Goal: Transaction & Acquisition: Purchase product/service

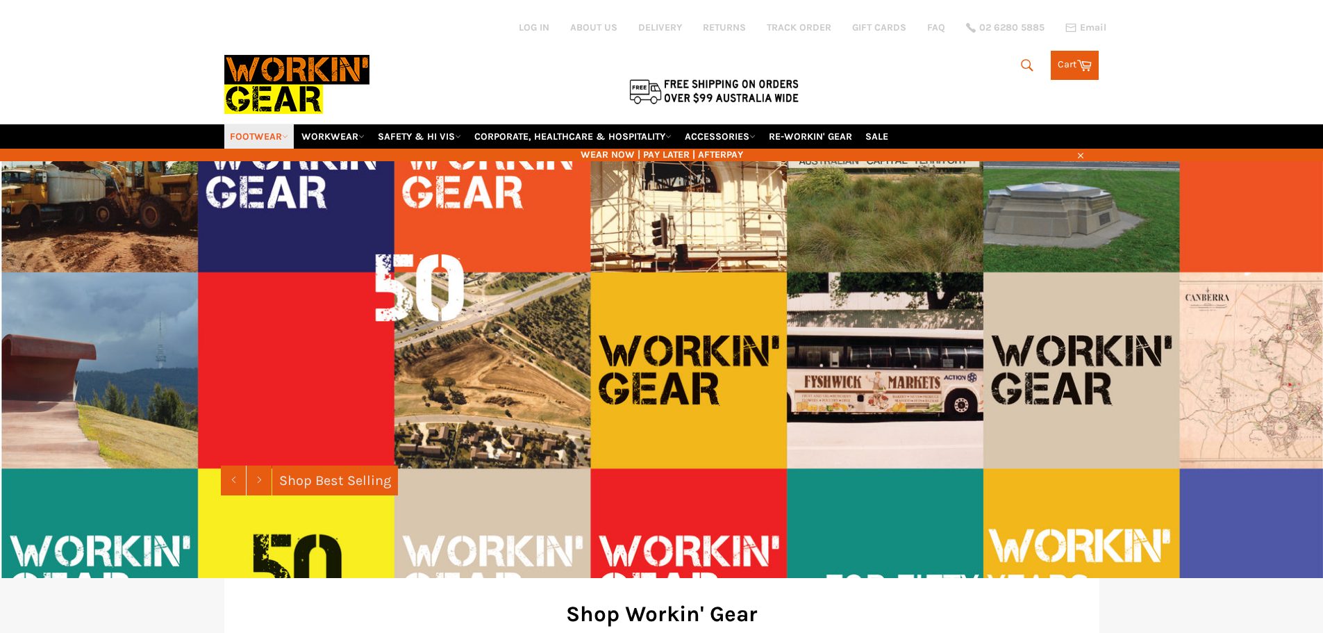
click at [256, 137] on link "FOOTWEAR" at bounding box center [258, 136] width 69 height 24
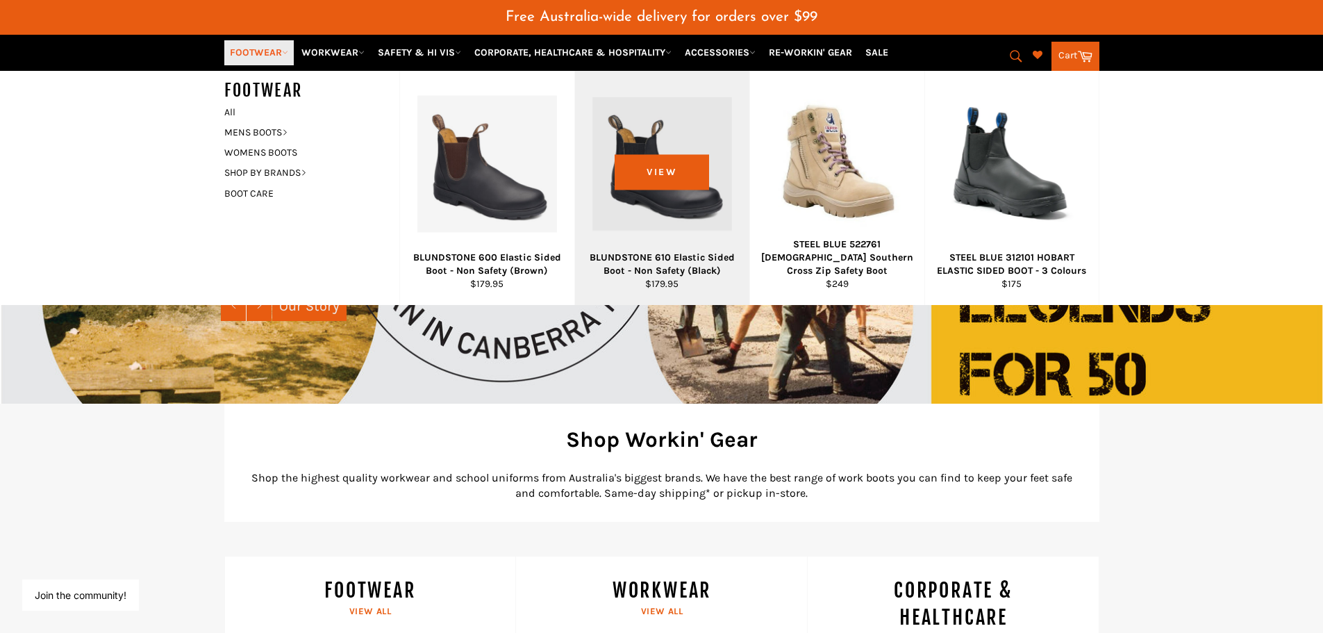
scroll to position [139, 0]
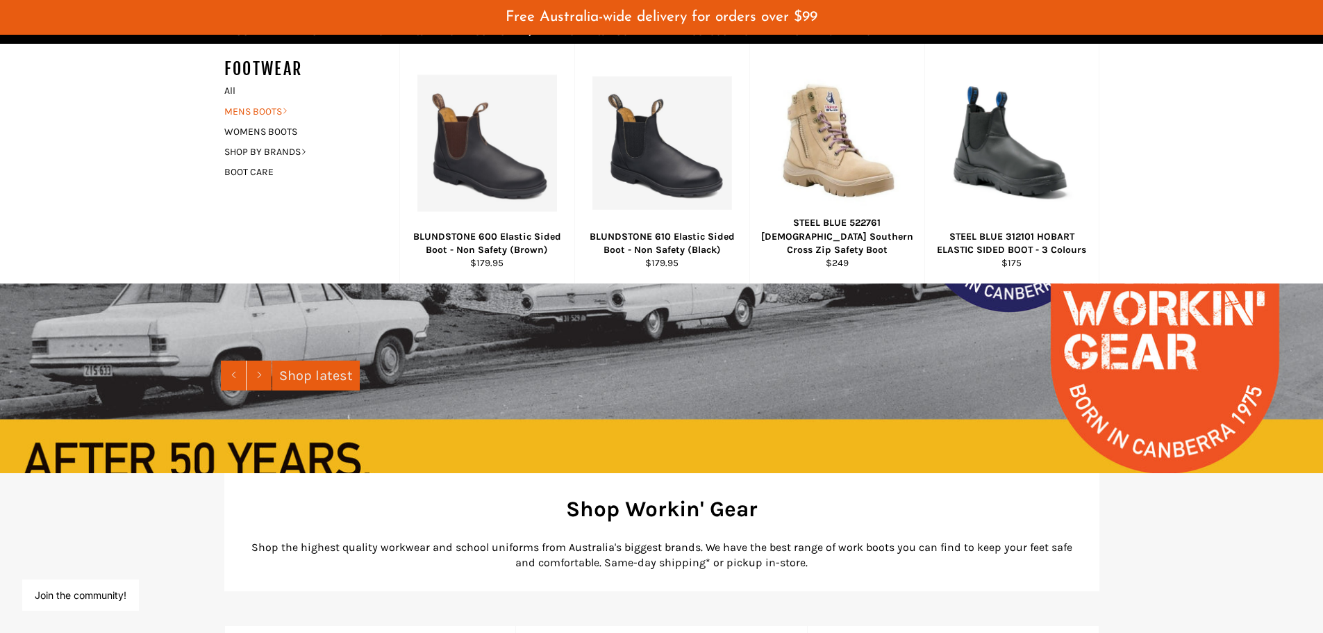
click at [265, 109] on link "MENS BOOTS" at bounding box center [301, 111] width 168 height 20
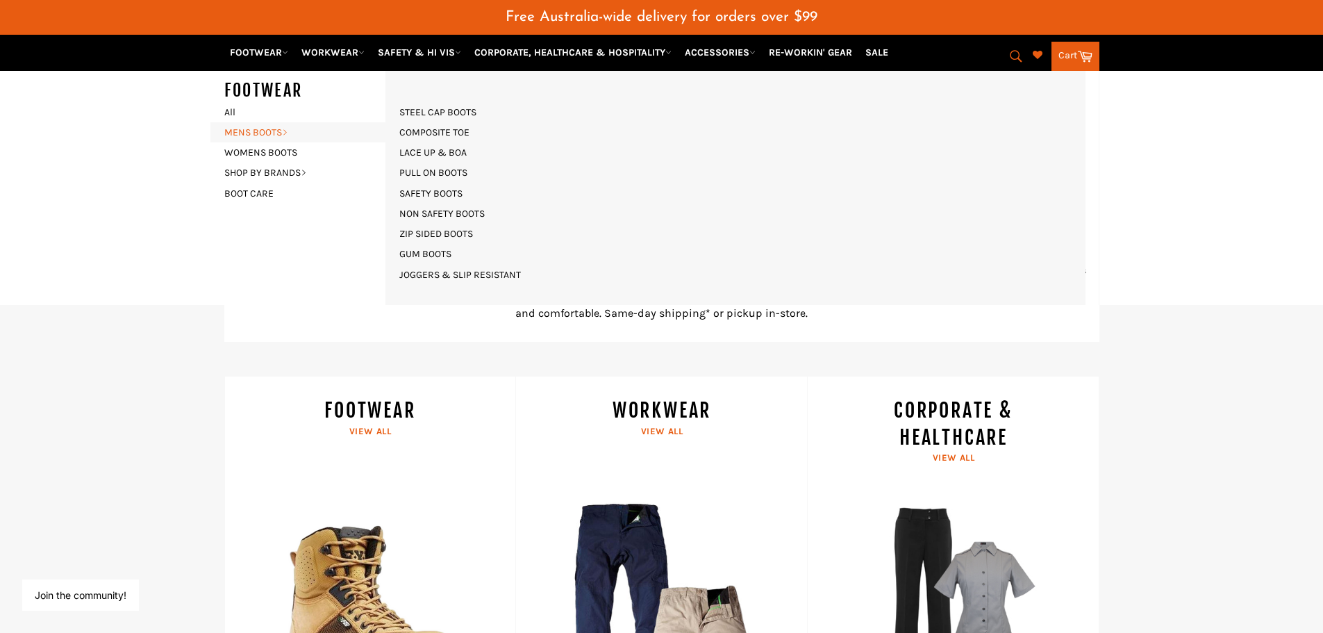
scroll to position [347, 0]
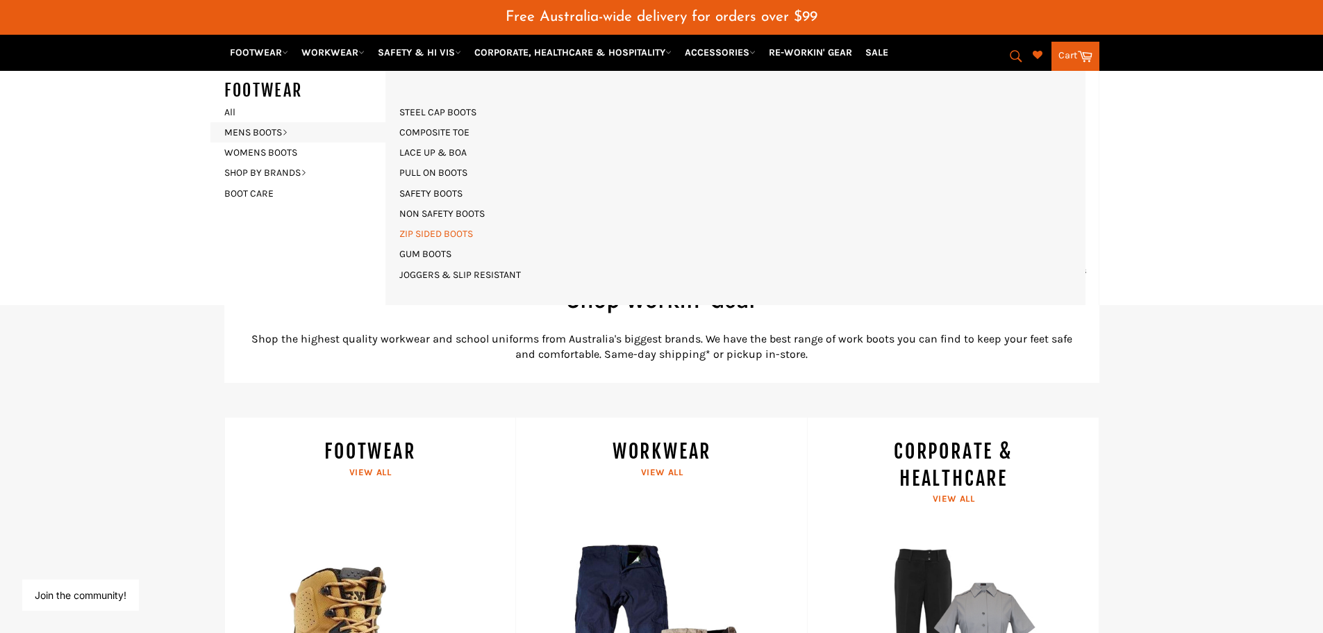
click at [434, 233] on link "ZIP SIDED BOOTS" at bounding box center [436, 234] width 88 height 20
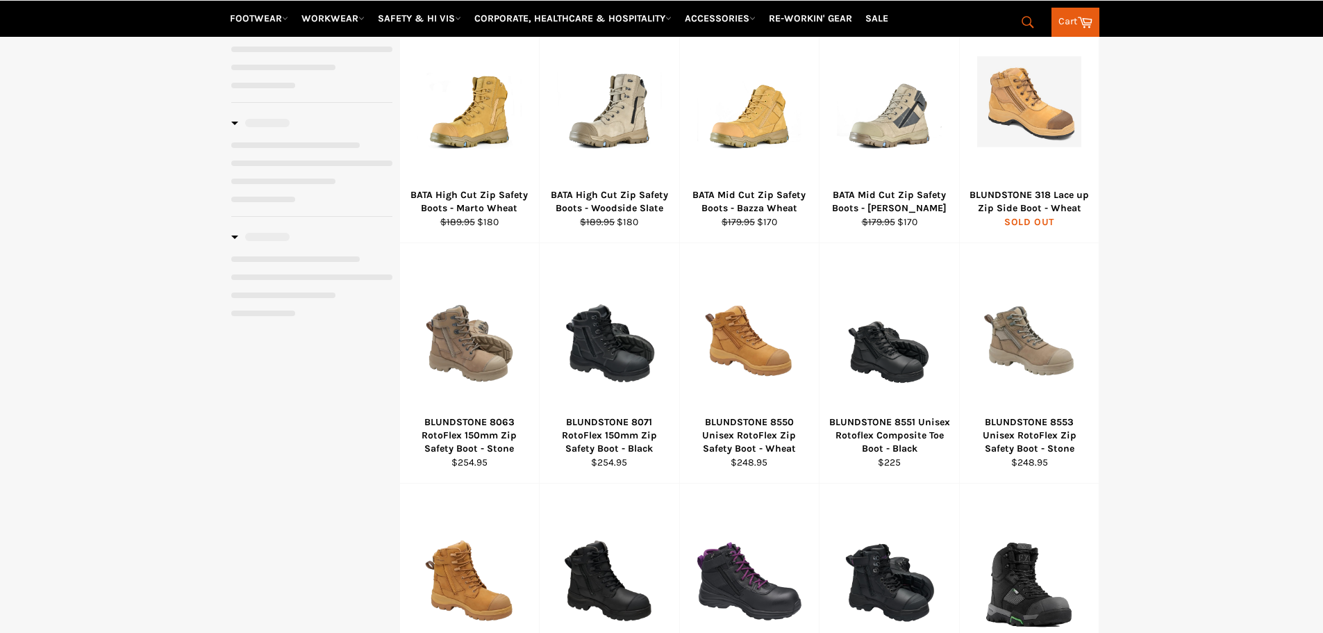
scroll to position [313, 0]
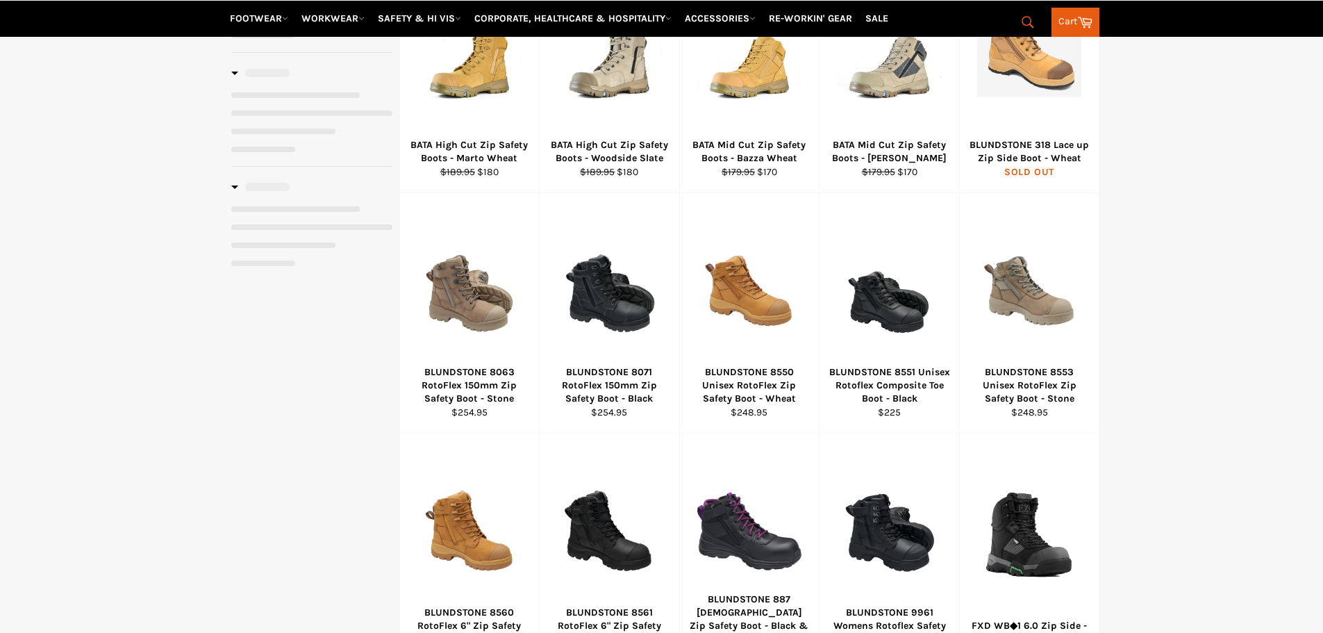
select select "**********"
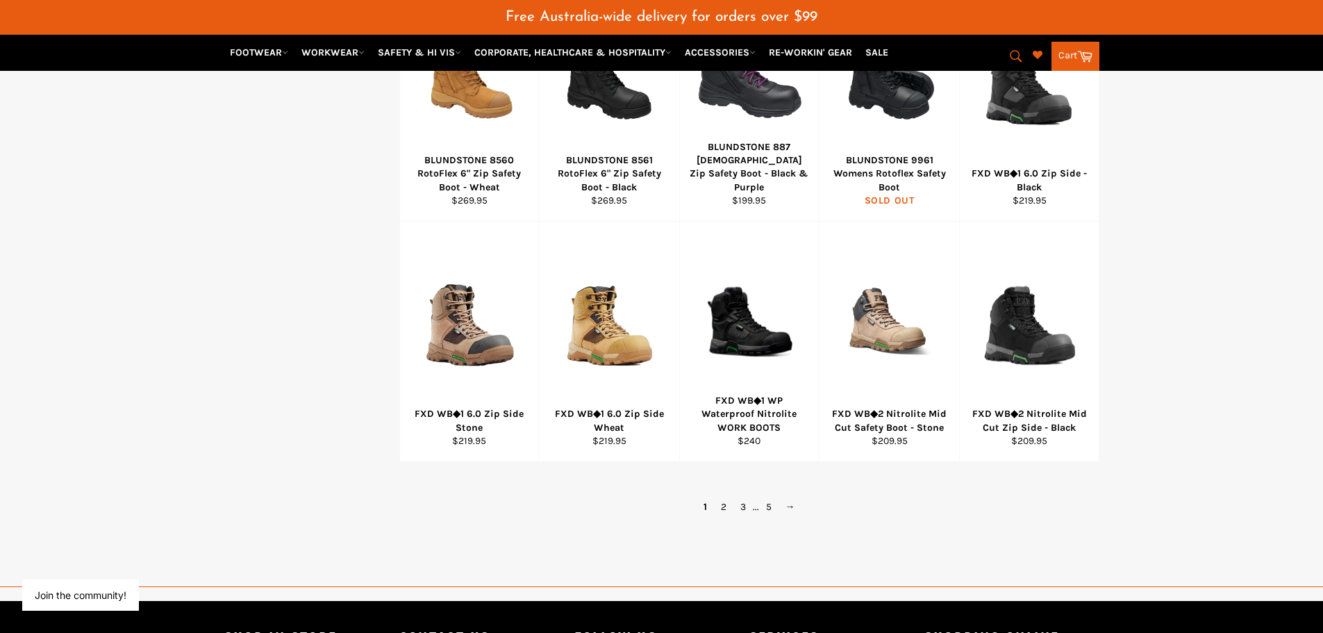
scroll to position [868, 0]
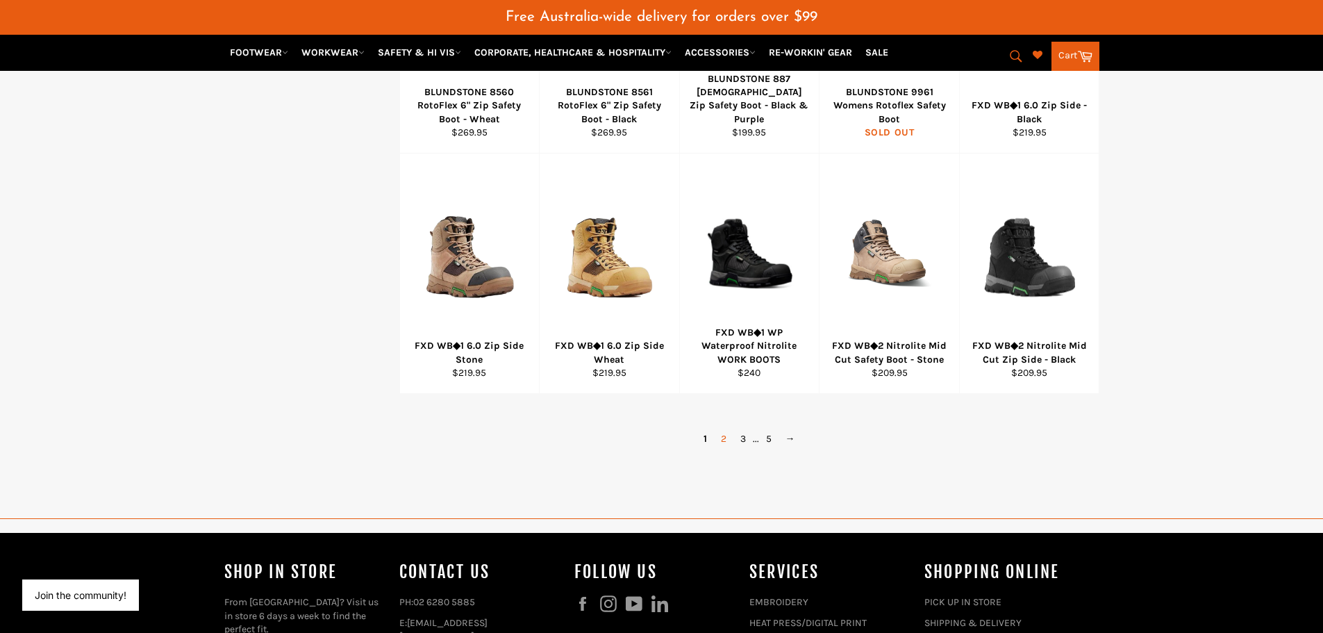
click at [724, 439] on link "2" at bounding box center [723, 439] width 19 height 20
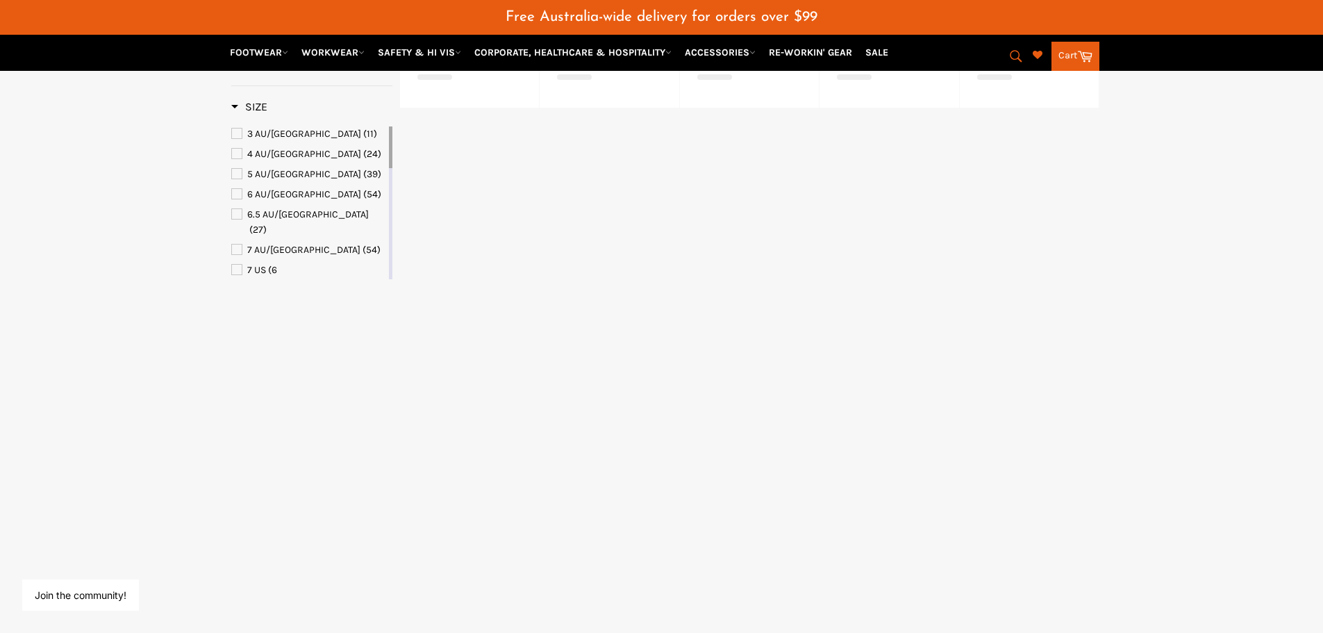
select select "**********"
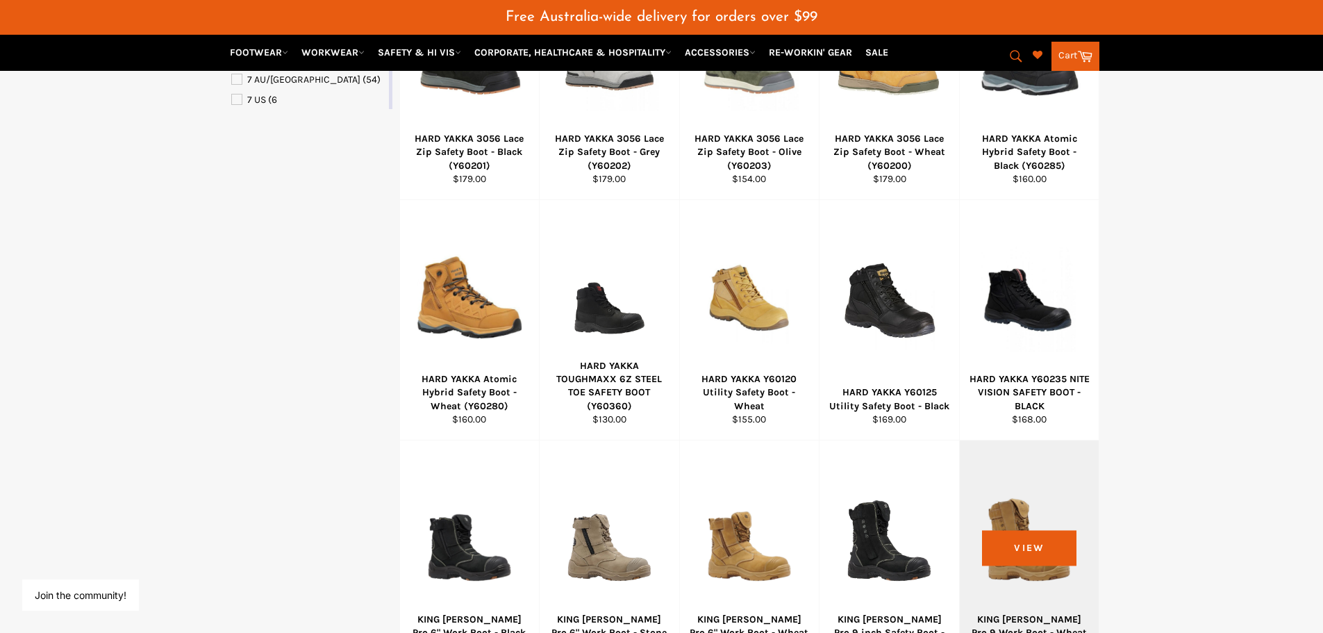
scroll to position [752, 0]
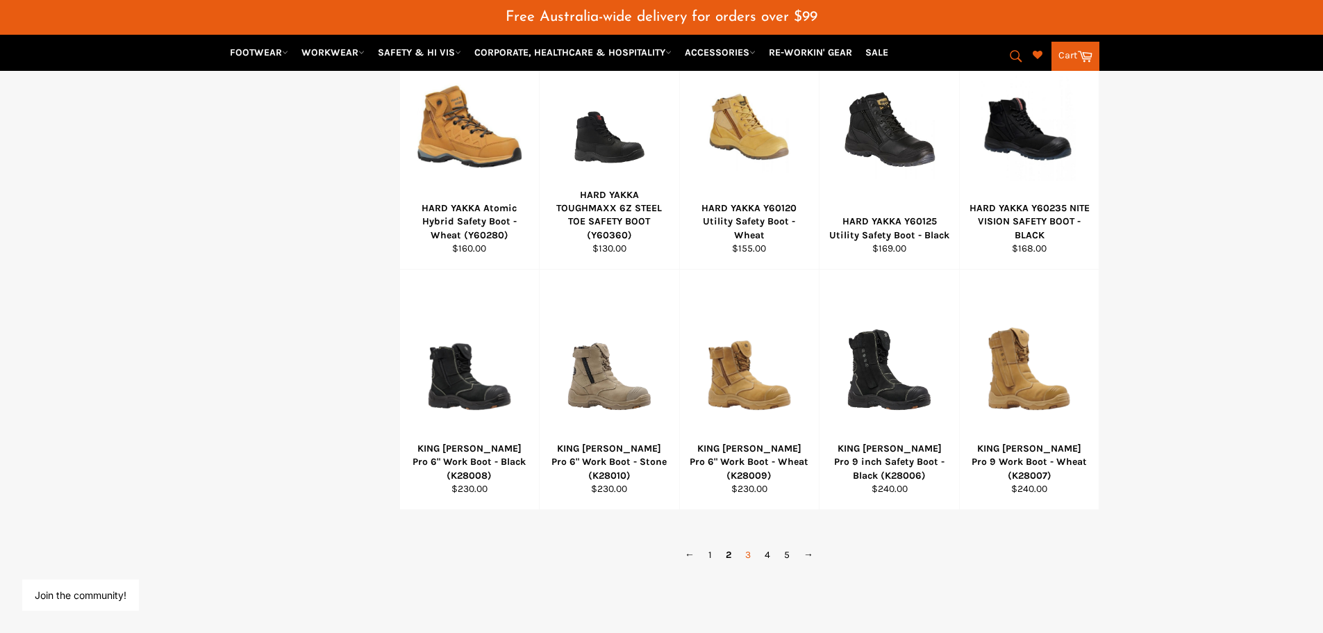
click at [748, 554] on link "3" at bounding box center [747, 555] width 19 height 20
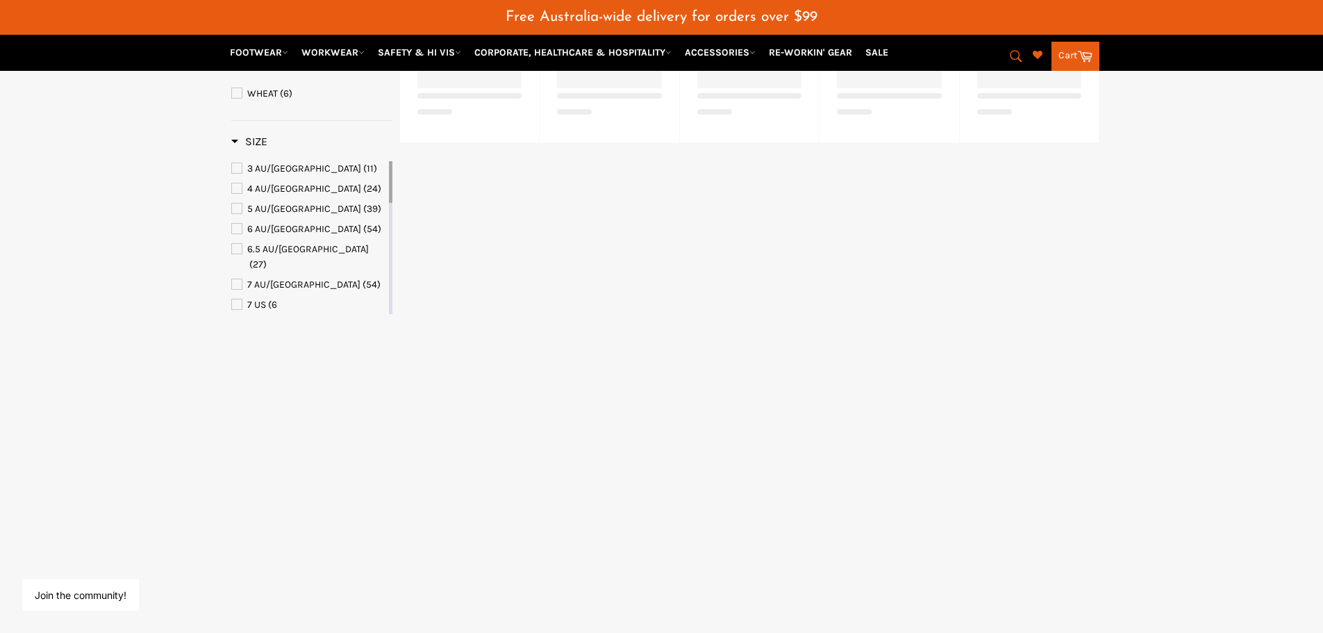
select select "**********"
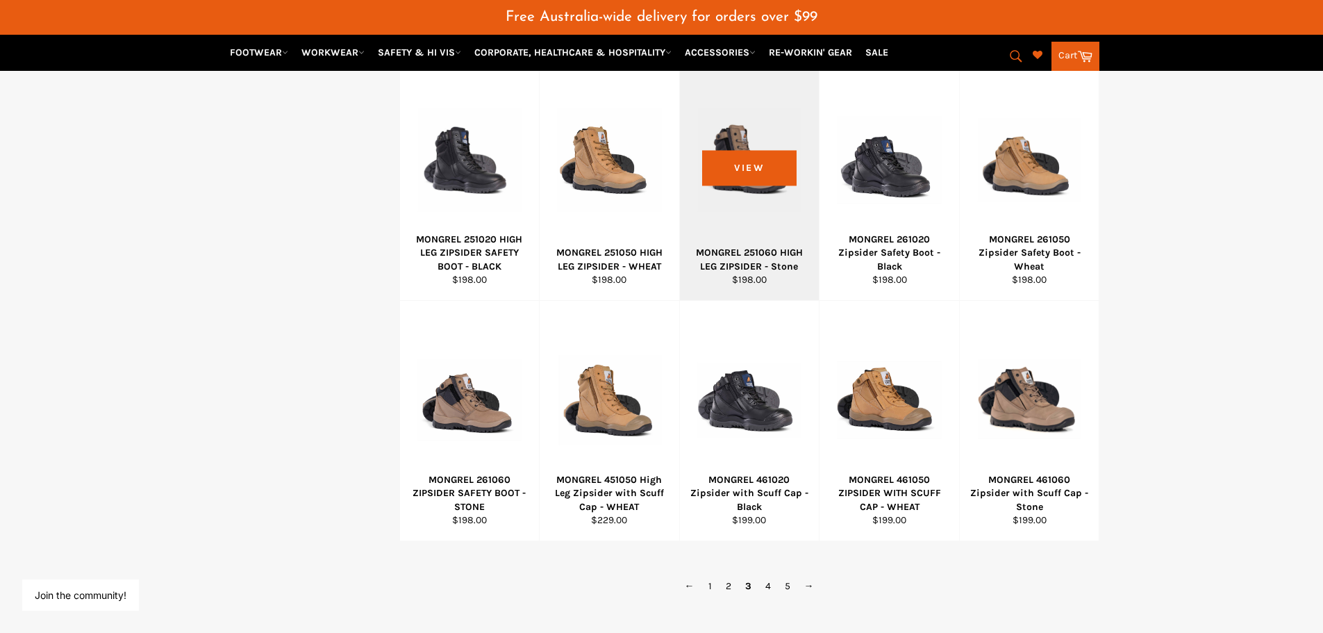
scroll to position [752, 0]
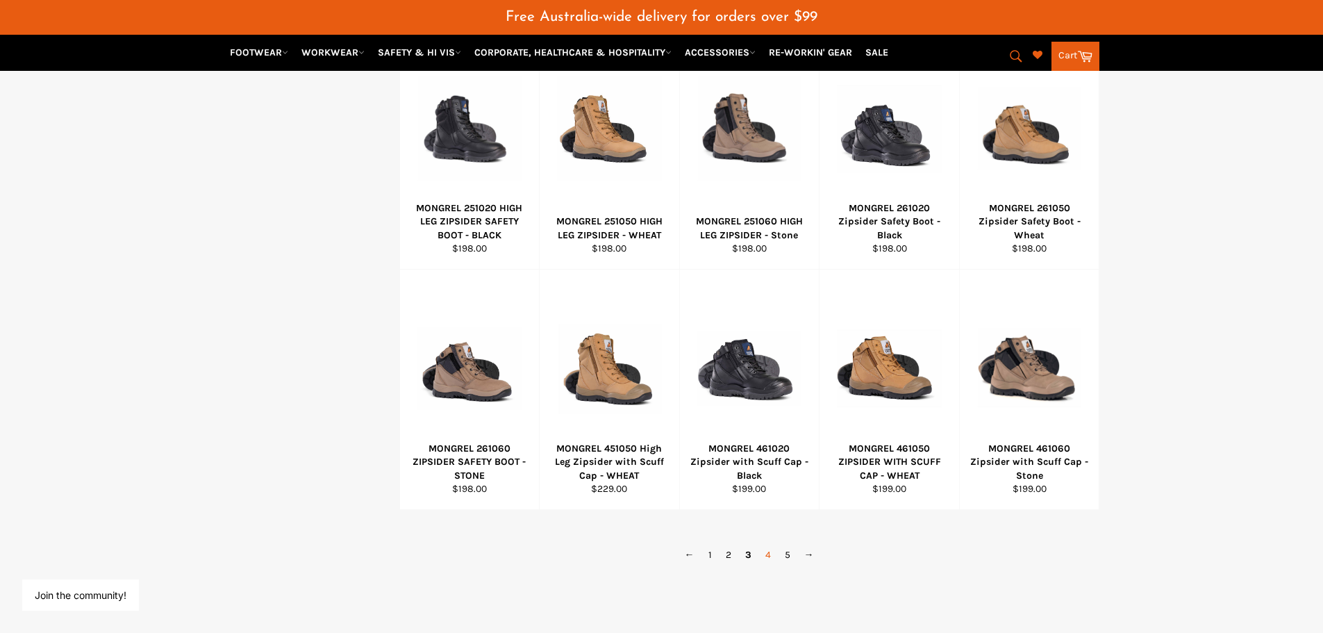
click at [766, 554] on link "4" at bounding box center [767, 555] width 19 height 20
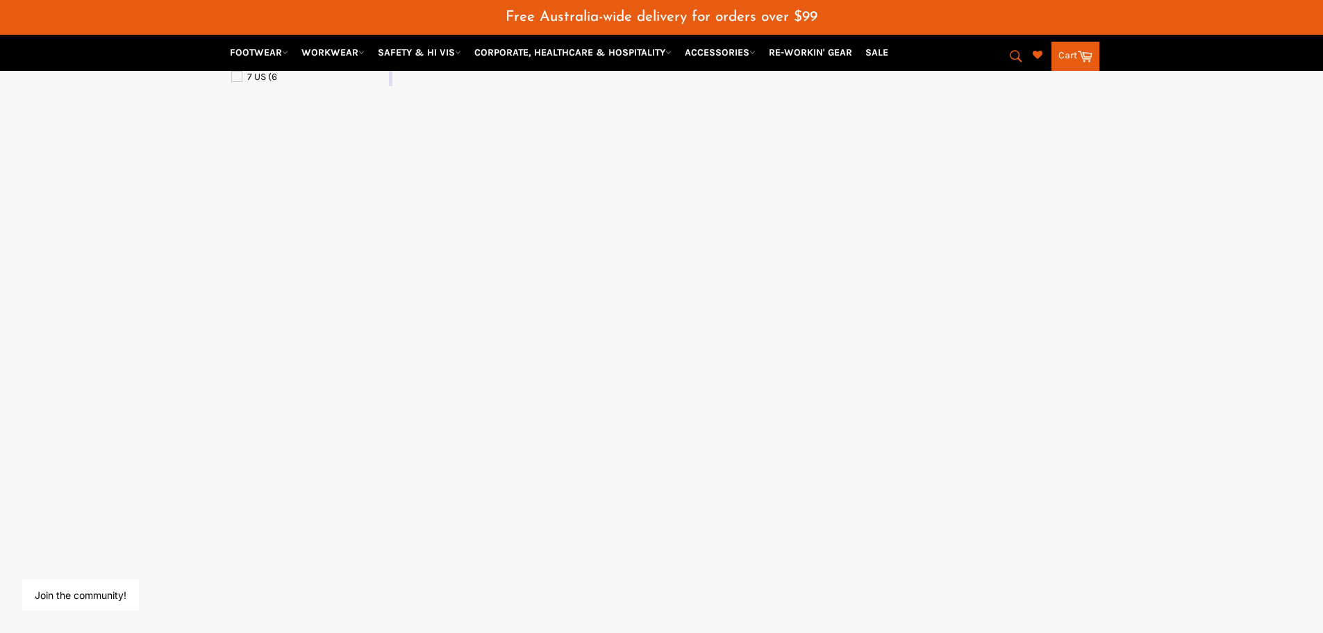
select select "**********"
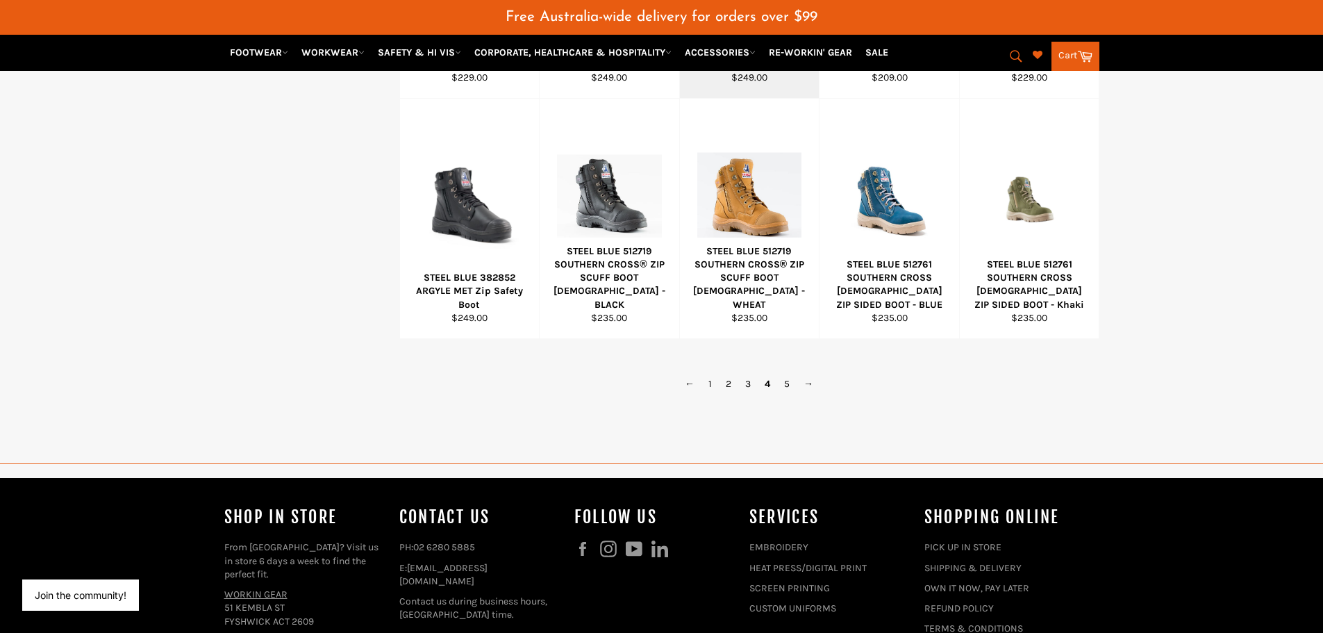
scroll to position [961, 0]
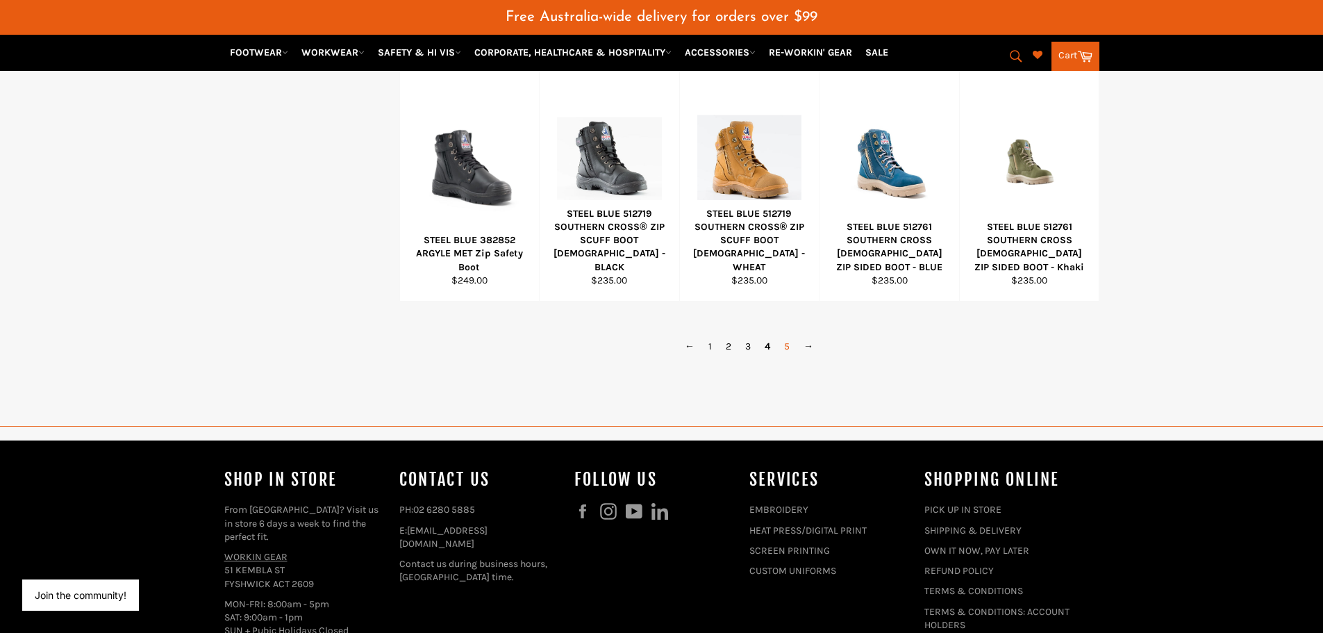
click at [787, 345] on link "5" at bounding box center [786, 346] width 19 height 20
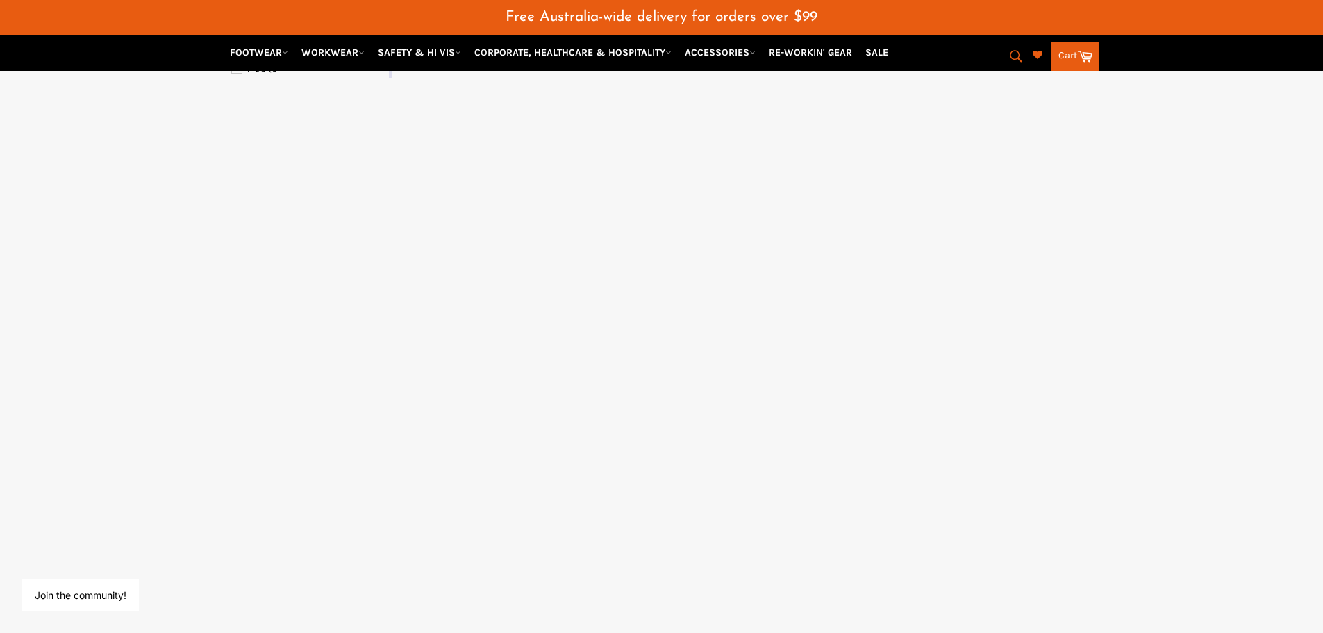
select select "**********"
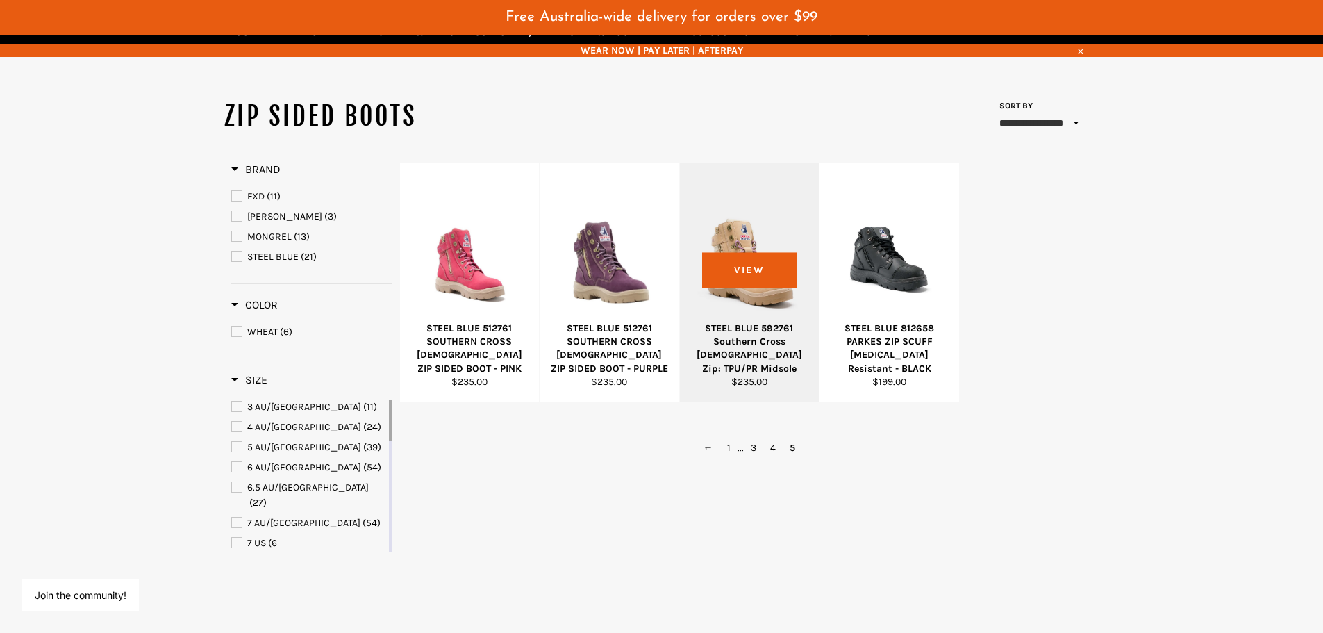
scroll to position [139, 0]
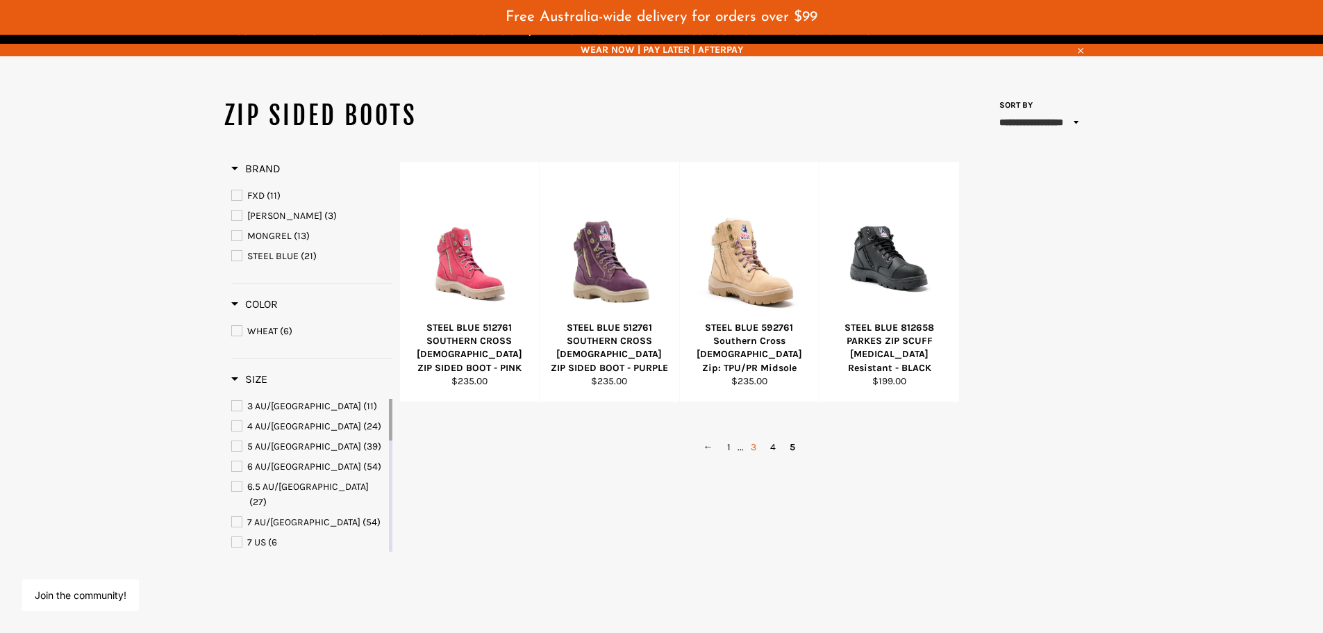
click at [754, 449] on link "3" at bounding box center [753, 447] width 19 height 20
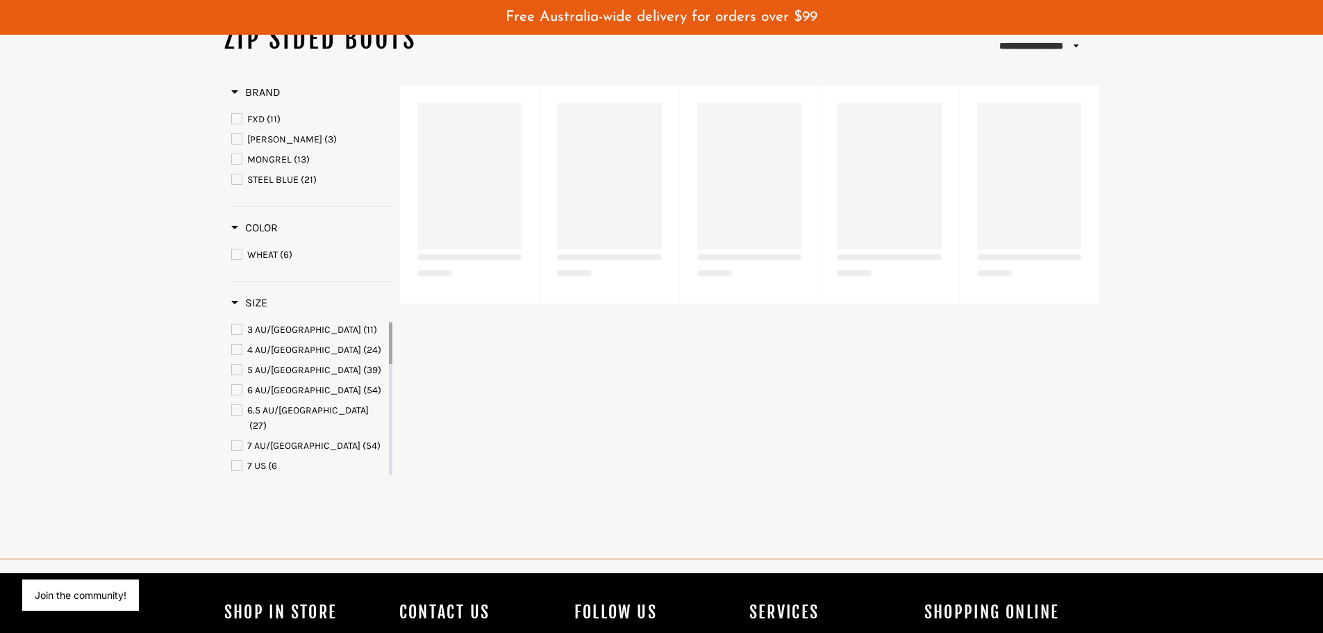
select select "**********"
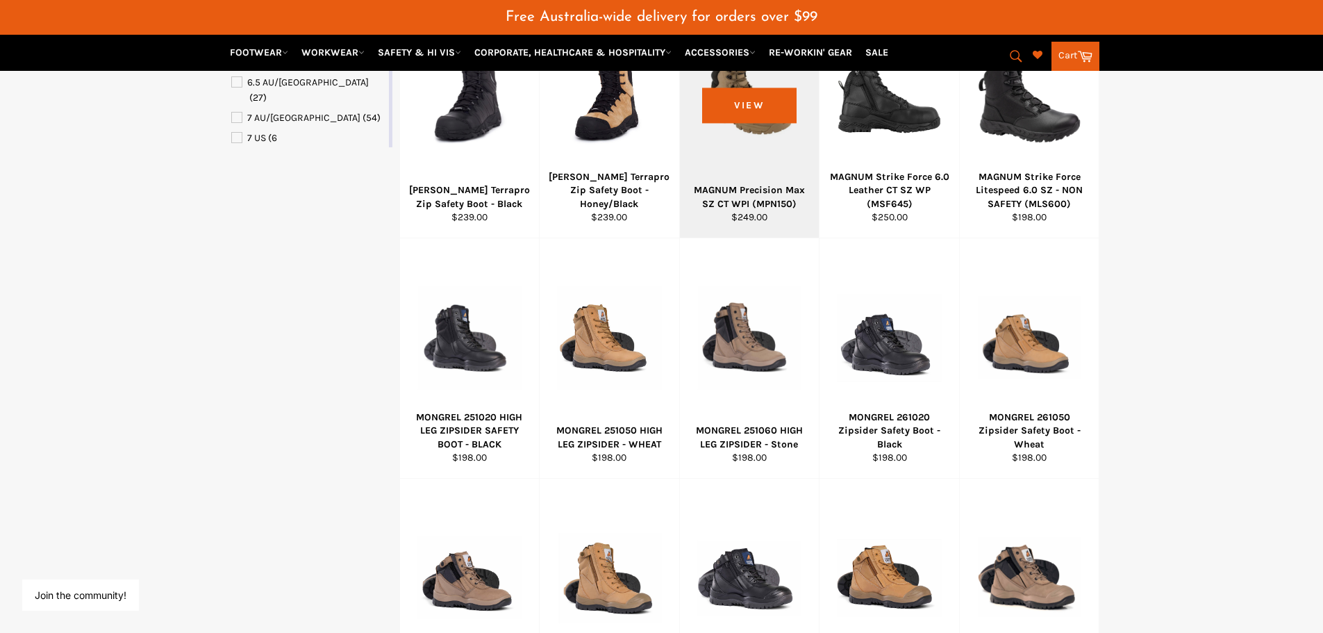
scroll to position [544, 0]
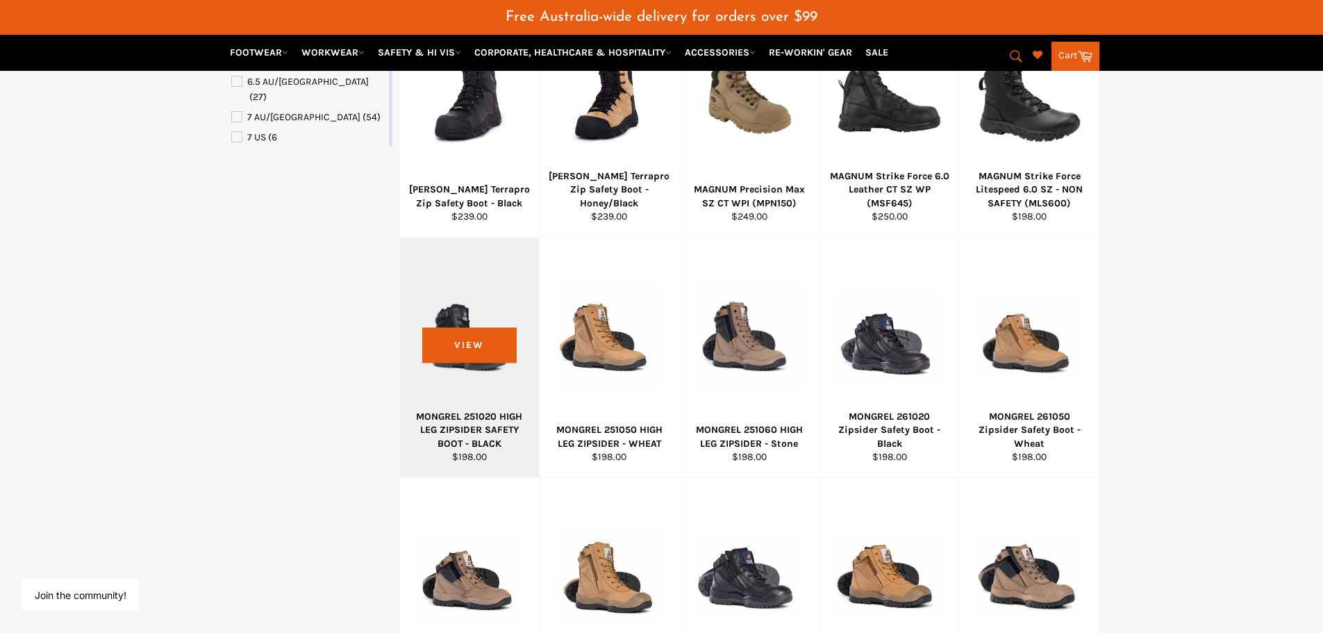
click at [474, 421] on div "MONGREL 251020 HIGH LEG ZIPSIDER SAFETY BOOT - BLACK" at bounding box center [469, 430] width 122 height 40
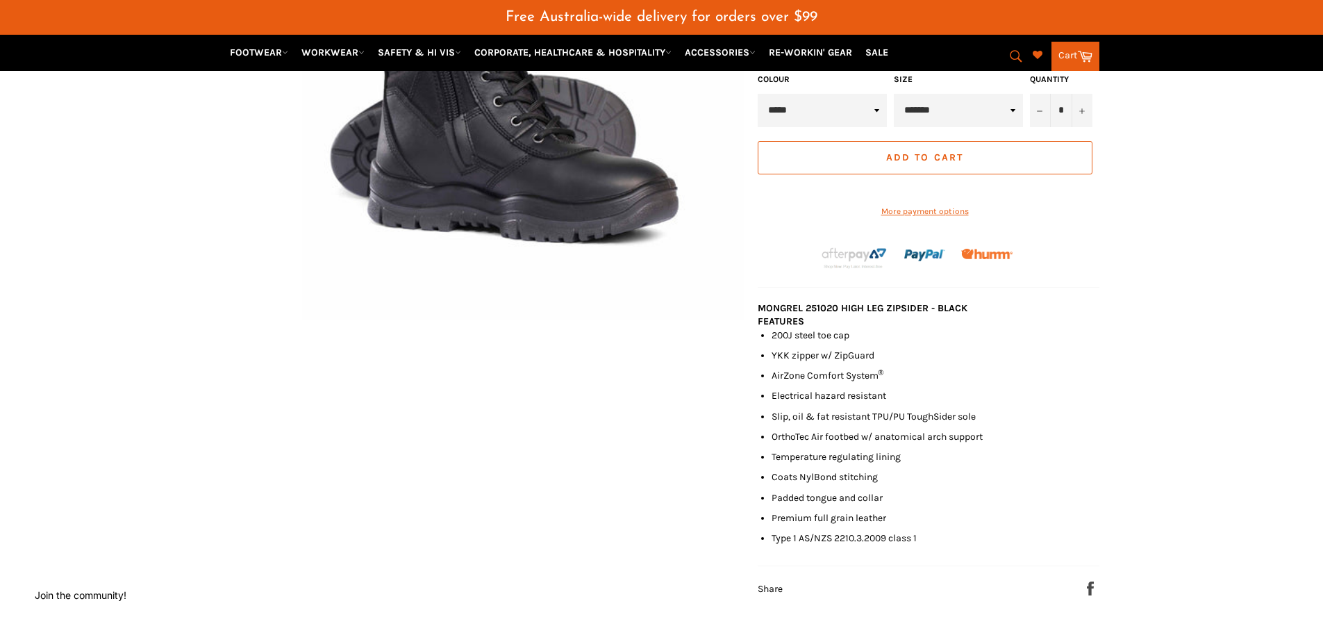
scroll to position [278, 0]
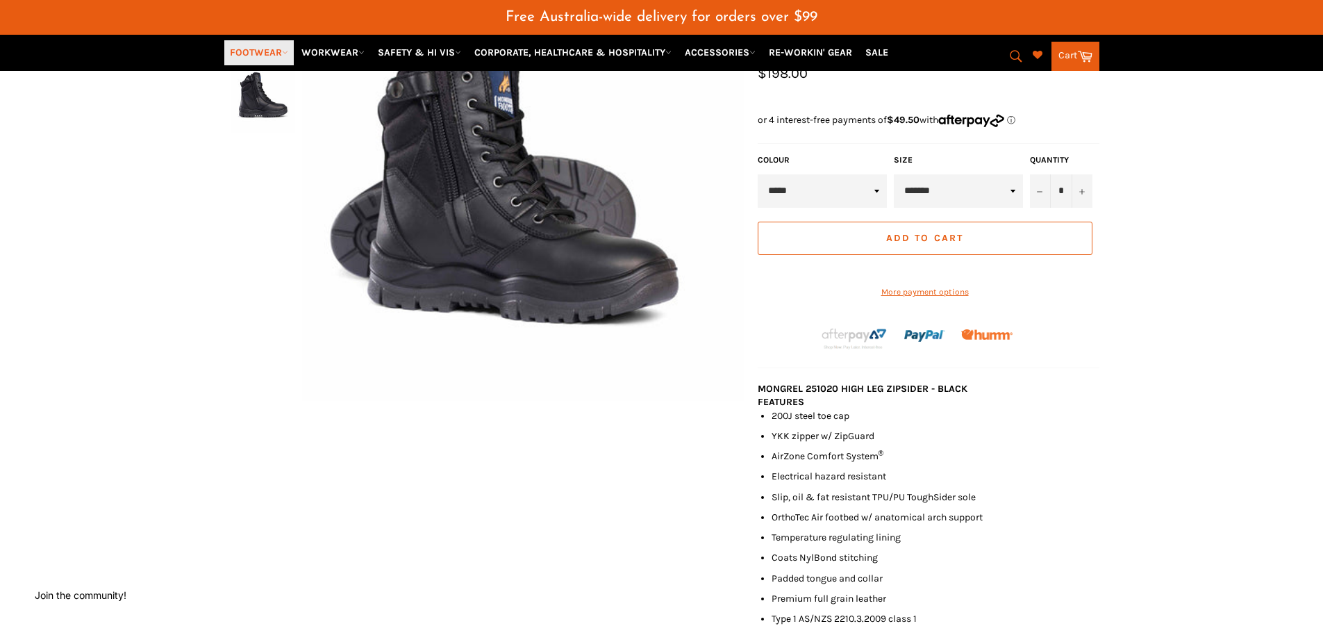
drag, startPoint x: 259, startPoint y: 52, endPoint x: 264, endPoint y: 58, distance: 7.9
click at [260, 52] on link "FOOTWEAR" at bounding box center [258, 52] width 69 height 24
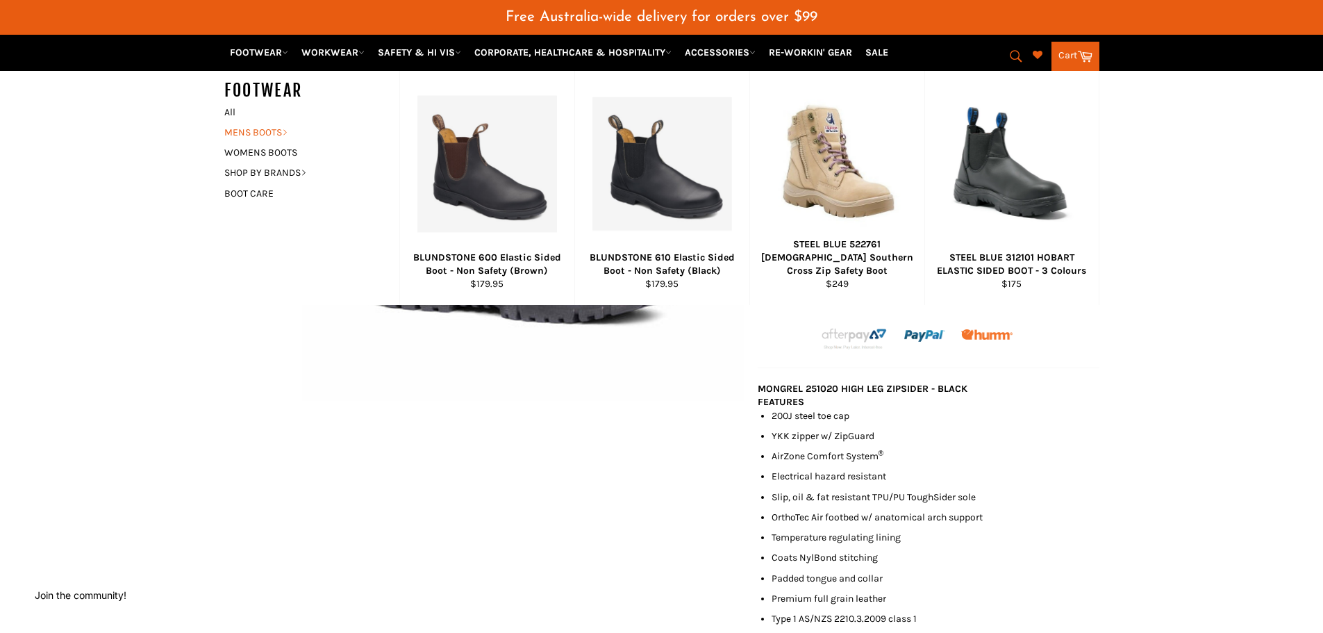
click at [274, 131] on link "MENS BOOTS" at bounding box center [301, 132] width 168 height 20
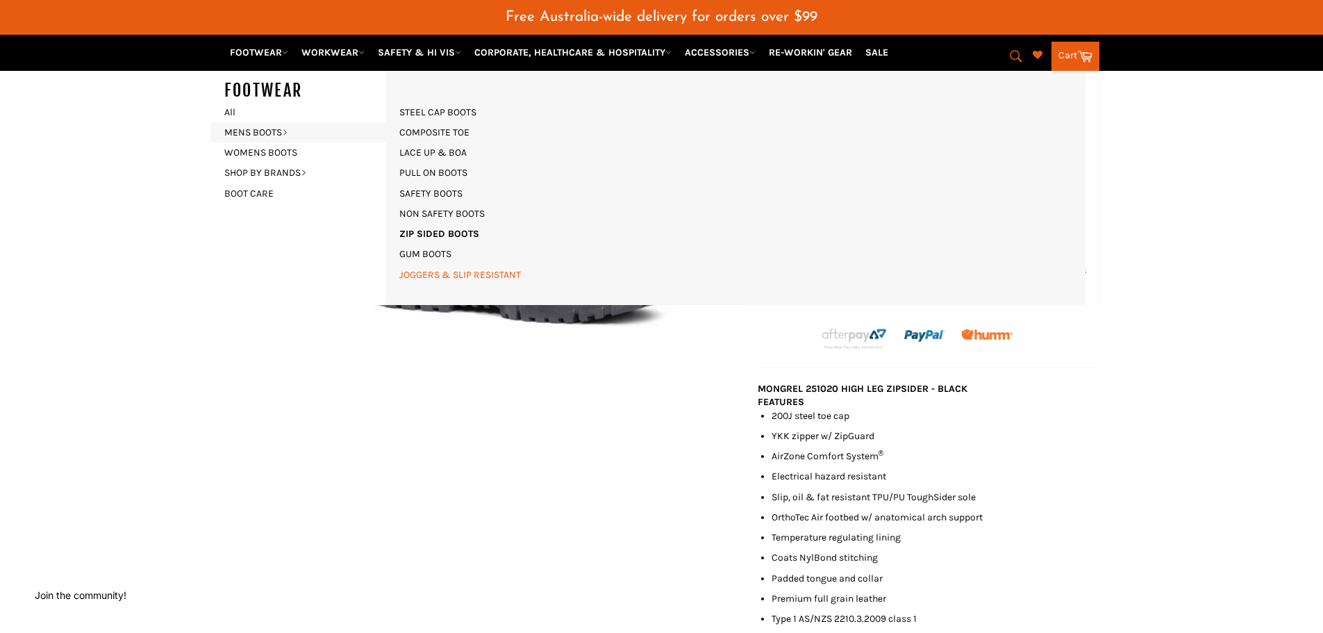
click at [439, 272] on link "JOGGERS & SLIP RESISTANT" at bounding box center [459, 275] width 135 height 20
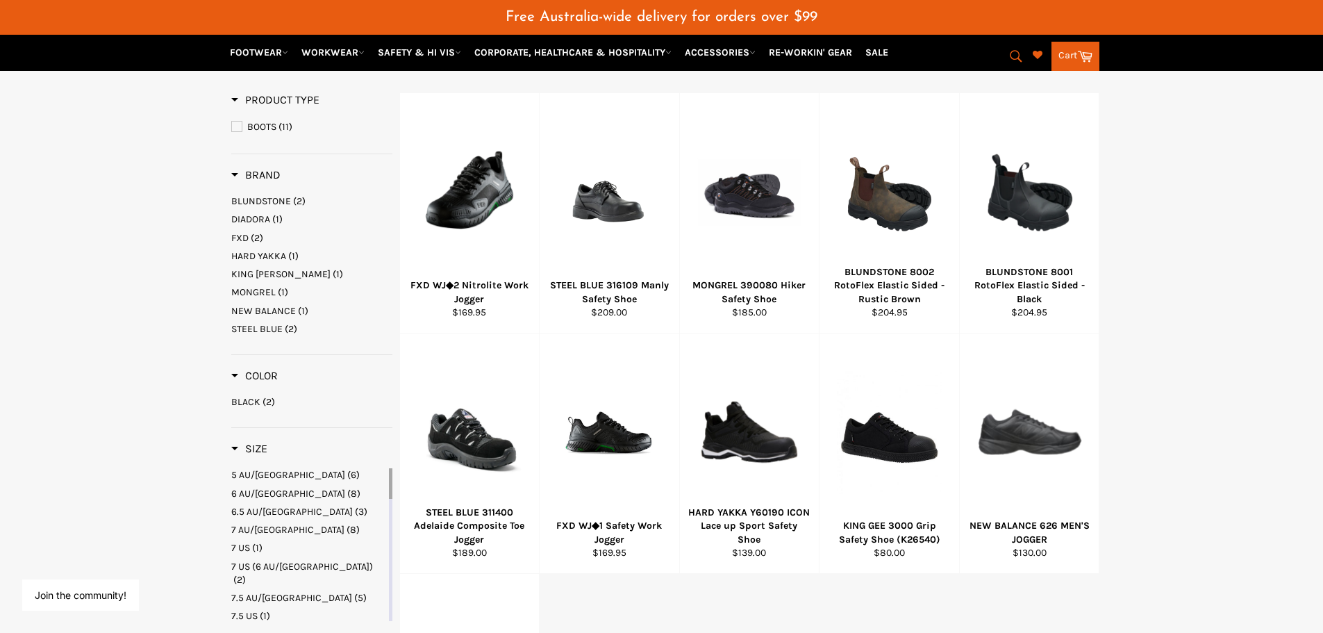
scroll to position [173, 0]
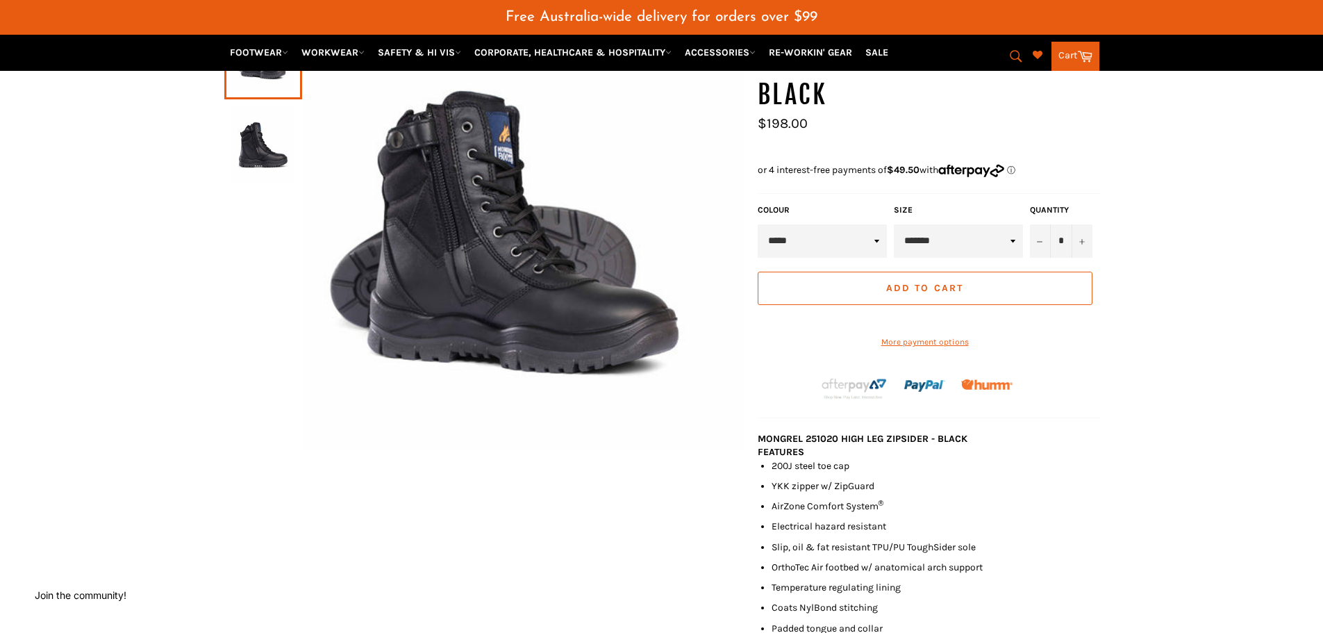
scroll to position [265, 0]
